Goal: Information Seeking & Learning: Find specific fact

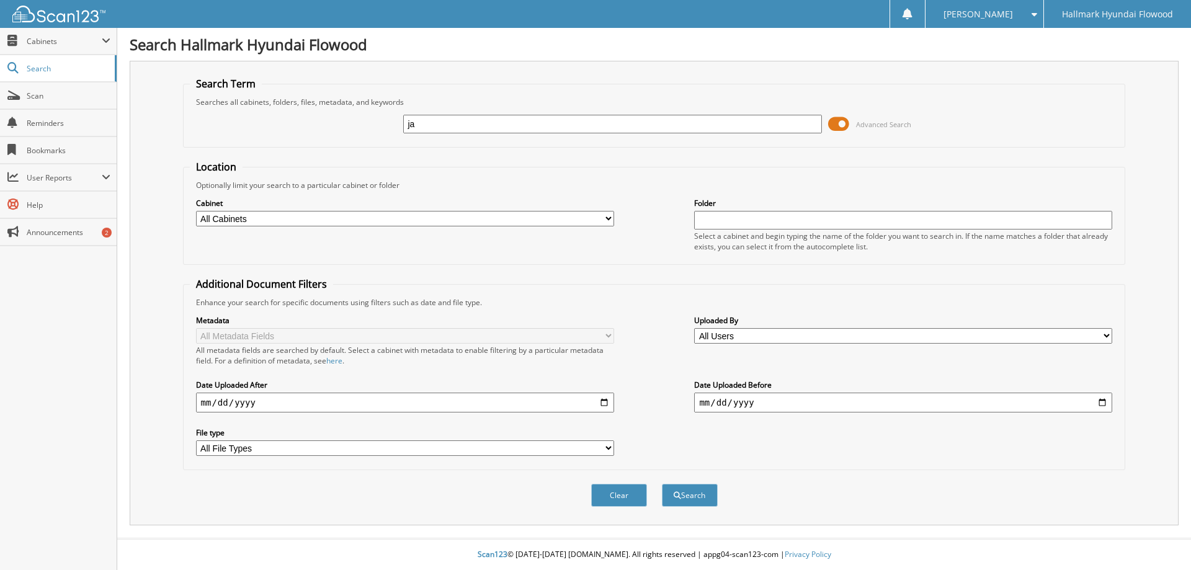
type input "j"
type input "jake holaday"
click at [662, 484] on button "Search" at bounding box center [690, 495] width 56 height 23
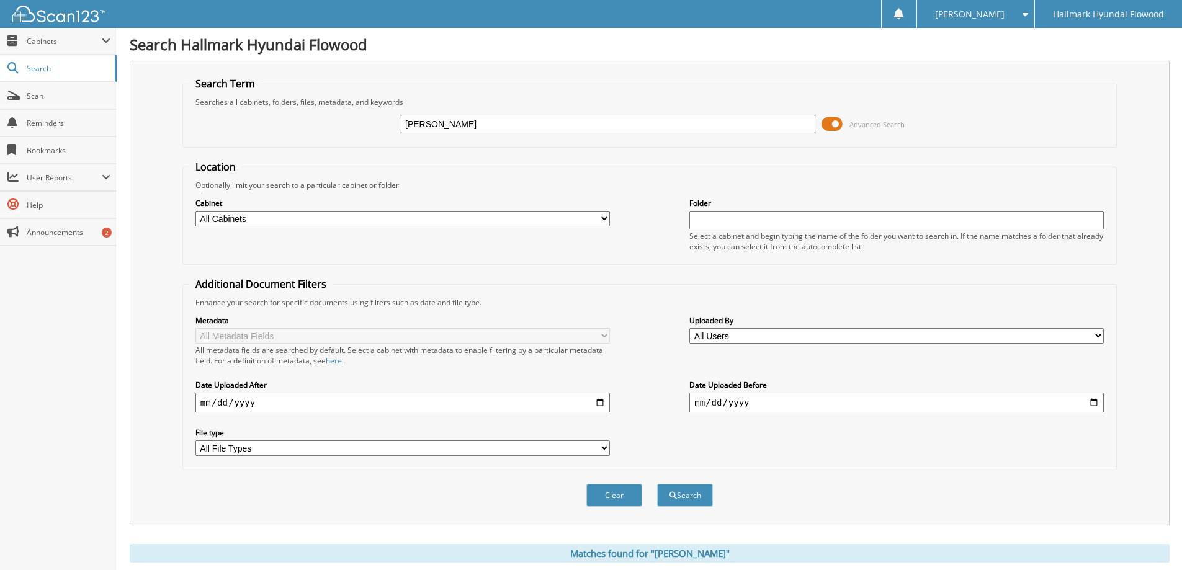
drag, startPoint x: 421, startPoint y: 125, endPoint x: 391, endPoint y: 128, distance: 29.9
click at [391, 128] on div "[PERSON_NAME] Advanced Search" at bounding box center [649, 123] width 920 height 33
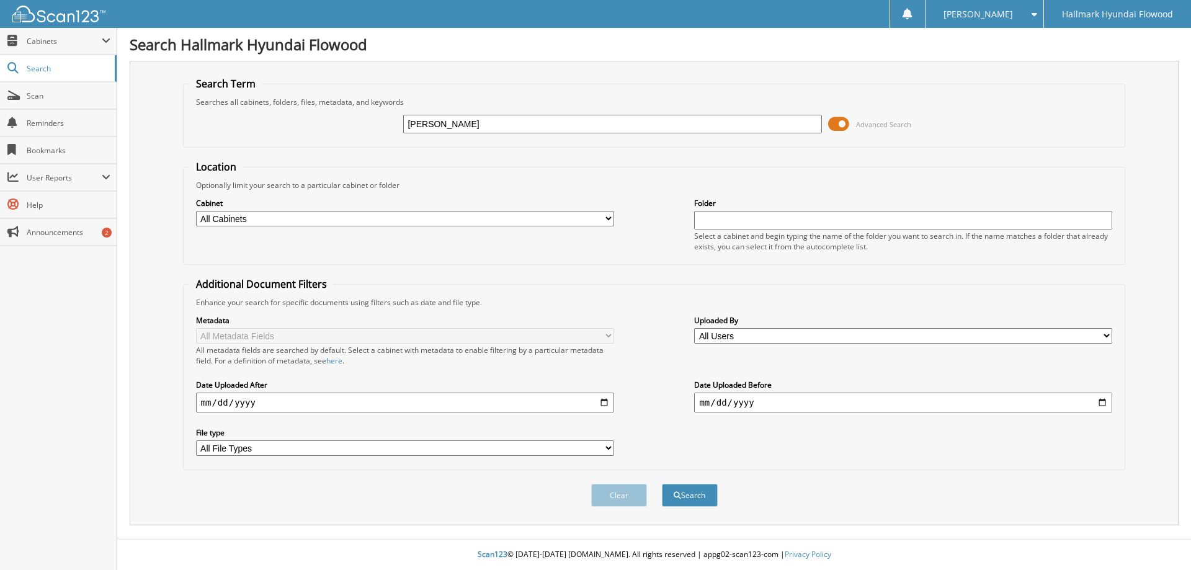
drag, startPoint x: 426, startPoint y: 123, endPoint x: 369, endPoint y: 129, distance: 57.4
click at [369, 129] on div "jake holaday Advanced Search" at bounding box center [654, 123] width 929 height 33
type input "[PERSON_NAME]"
click at [662, 484] on button "Search" at bounding box center [690, 495] width 56 height 23
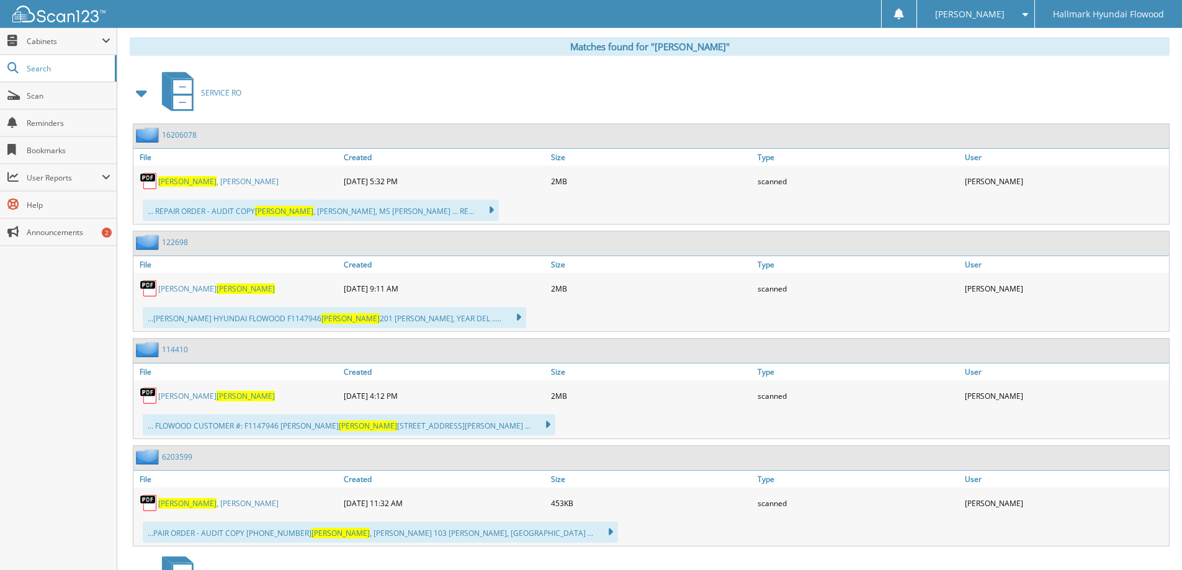
scroll to position [359, 0]
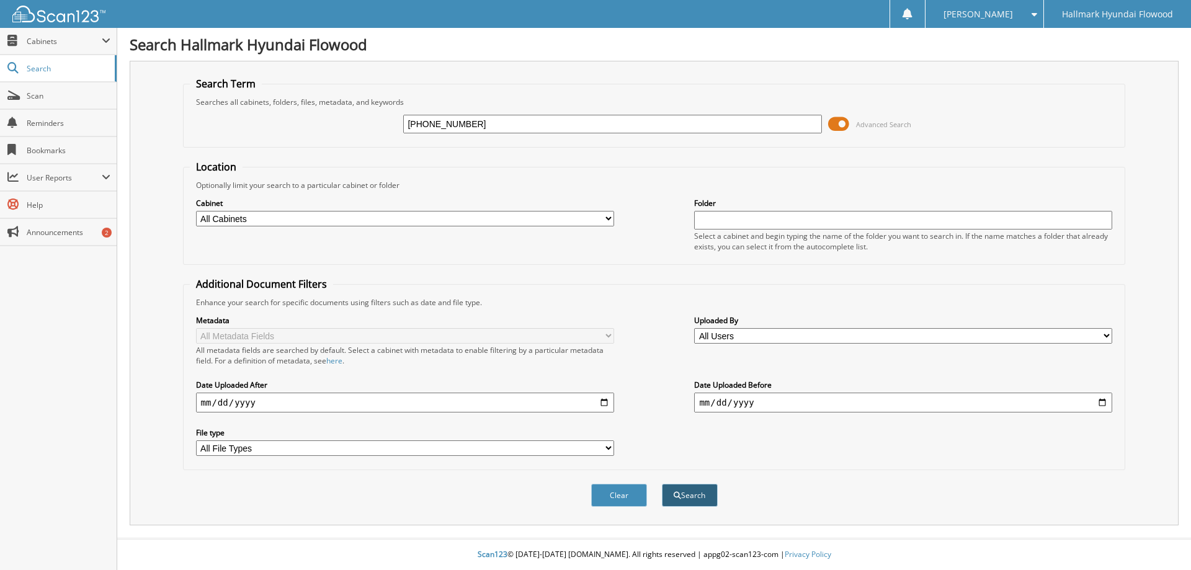
type input "(601)750-4234"
click at [684, 501] on button "Search" at bounding box center [690, 495] width 56 height 23
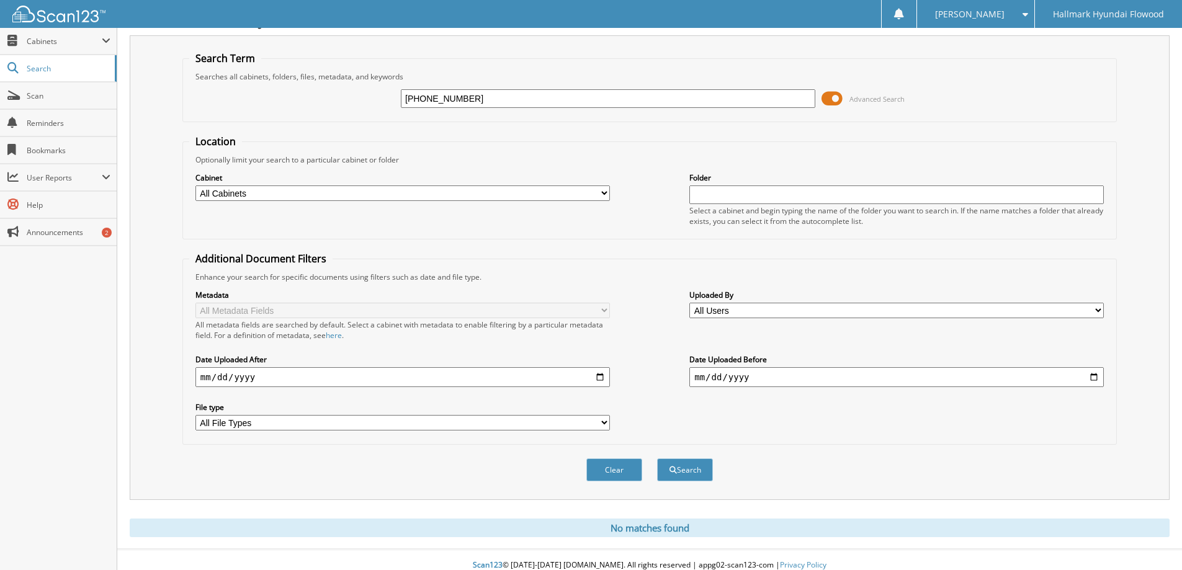
scroll to position [37, 0]
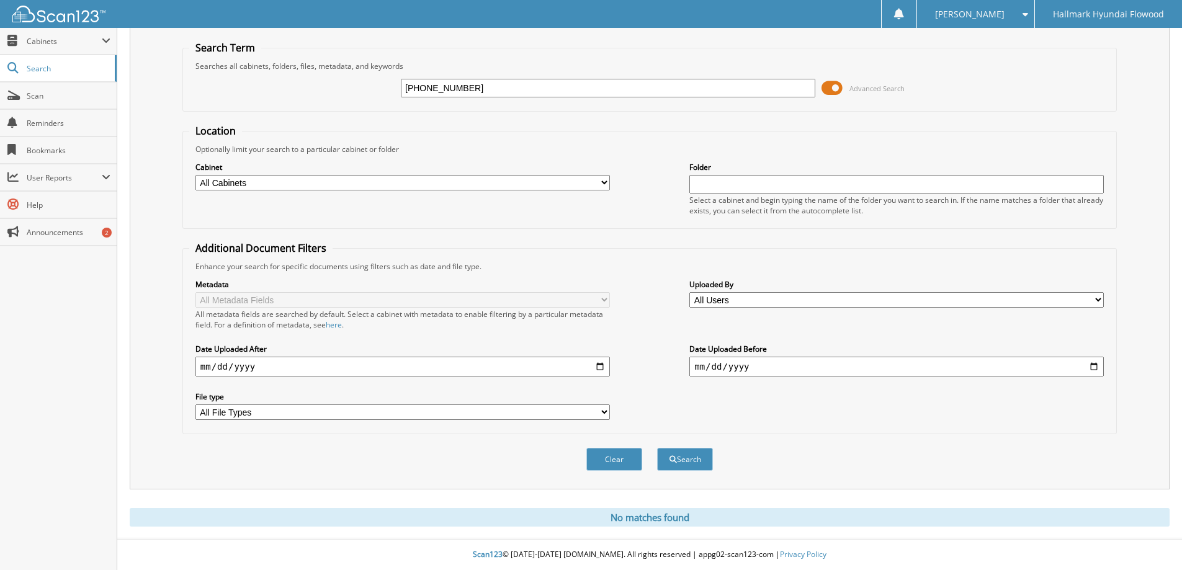
click at [424, 87] on input "[PHONE_NUMBER]" at bounding box center [608, 88] width 414 height 19
type input "[PHONE_NUMBER]"
click at [692, 458] on button "Search" at bounding box center [685, 459] width 56 height 23
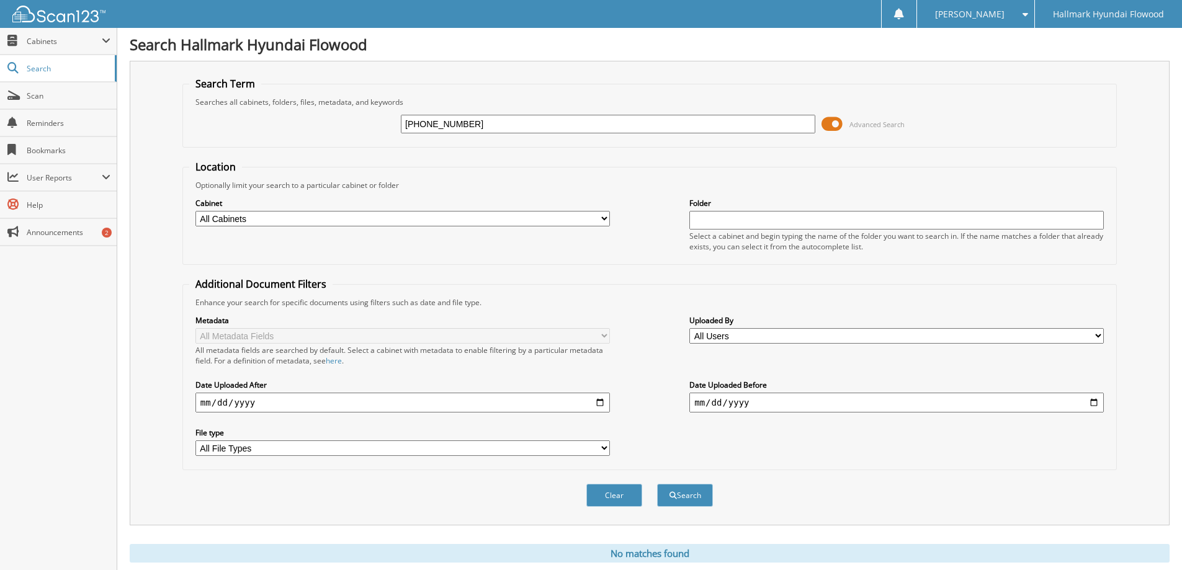
drag, startPoint x: 498, startPoint y: 128, endPoint x: 362, endPoint y: 136, distance: 136.7
click at [362, 136] on div "601-750-4234 Advanced Search" at bounding box center [649, 123] width 920 height 33
type input "a first name basis"
click at [657, 484] on button "Search" at bounding box center [685, 495] width 56 height 23
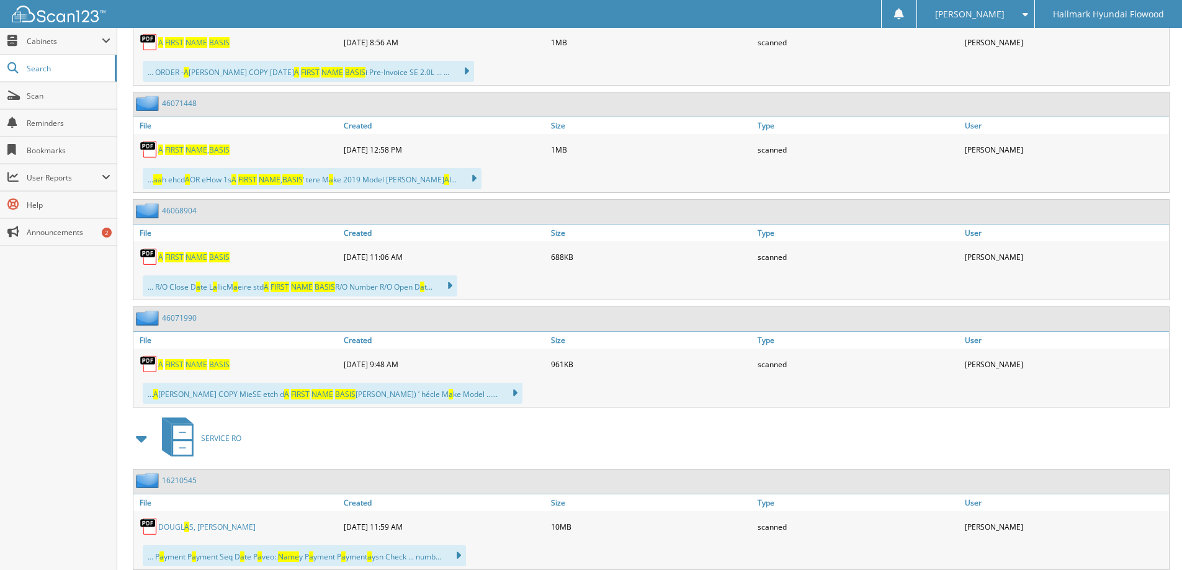
scroll to position [1005, 0]
